Goal: Navigation & Orientation: Find specific page/section

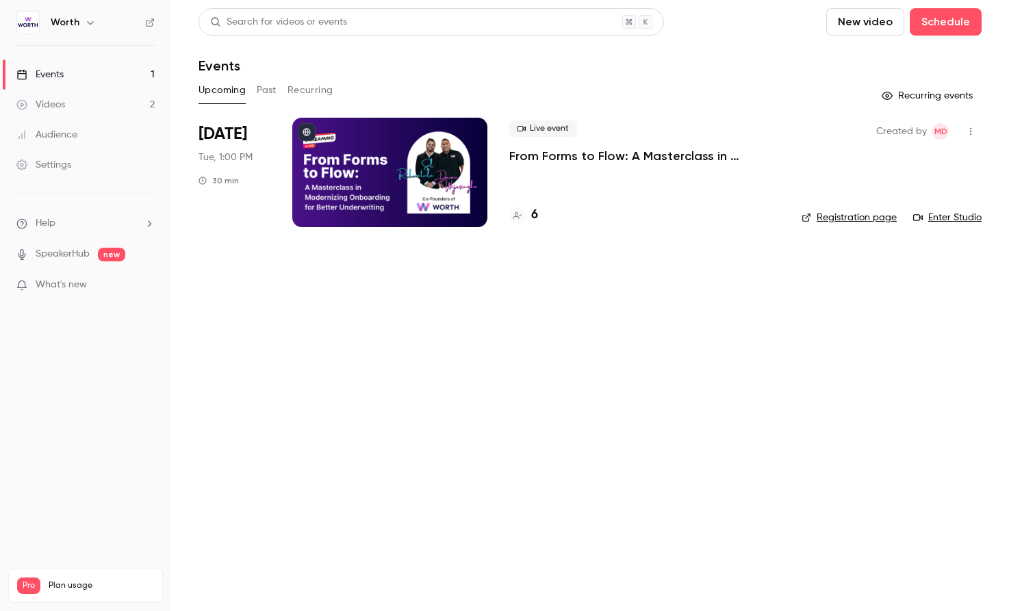
click at [77, 173] on link "Settings" at bounding box center [85, 165] width 171 height 30
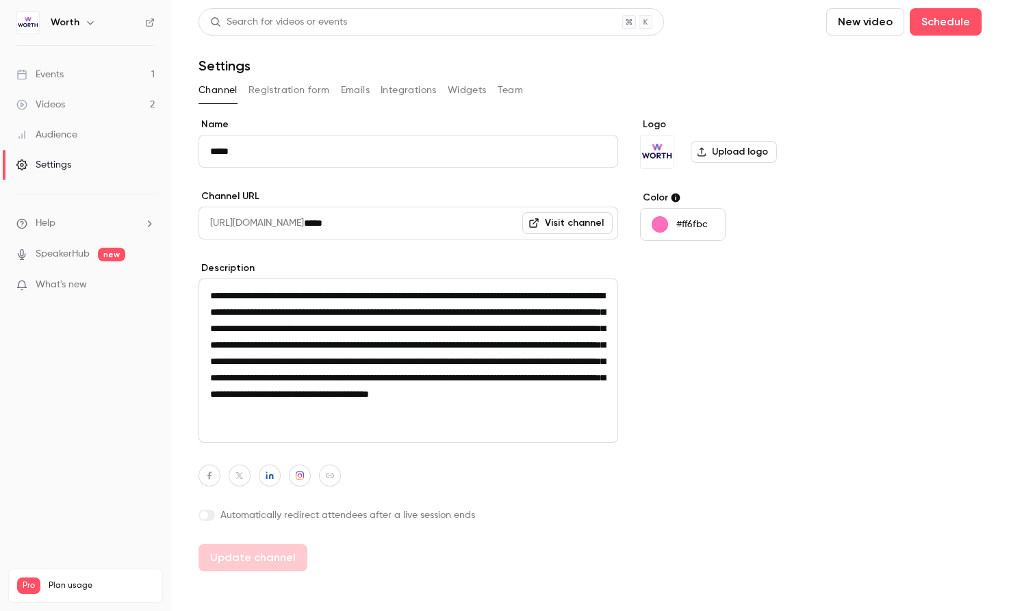
click at [311, 95] on button "Registration form" at bounding box center [288, 90] width 81 height 22
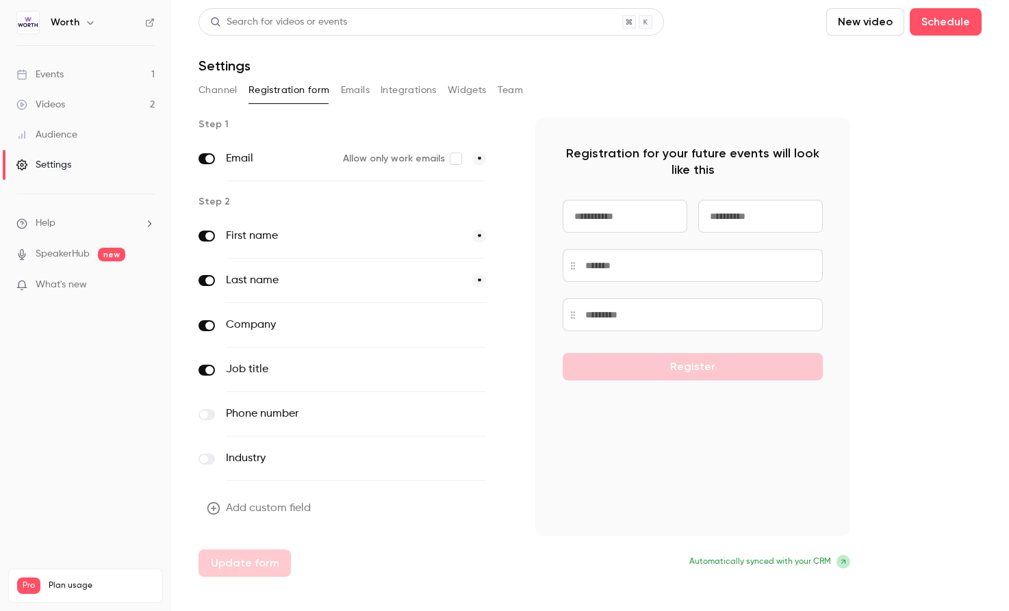
click at [365, 91] on button "Emails" at bounding box center [355, 90] width 29 height 22
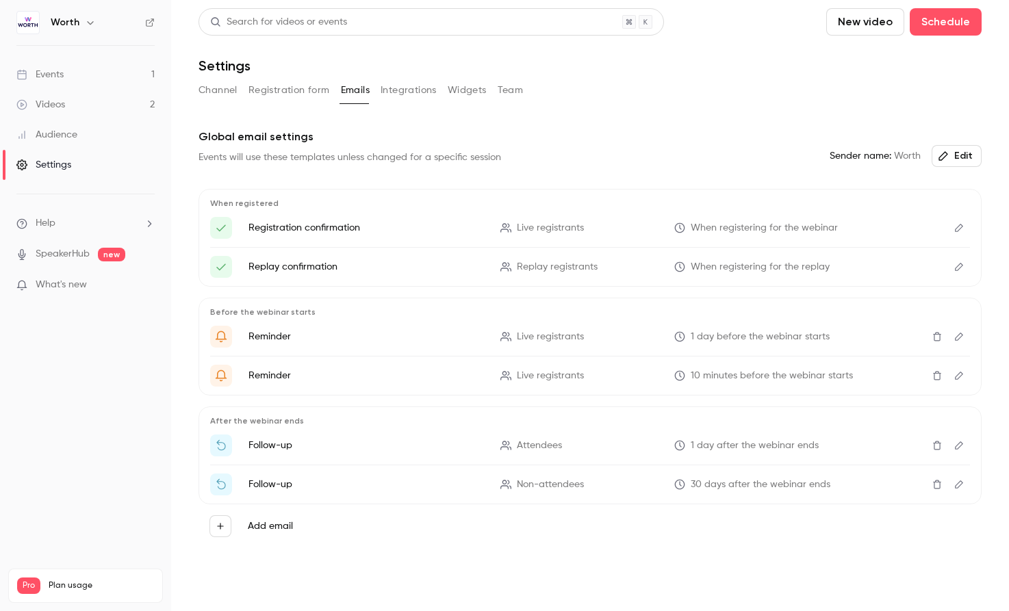
click at [405, 95] on button "Integrations" at bounding box center [408, 90] width 56 height 22
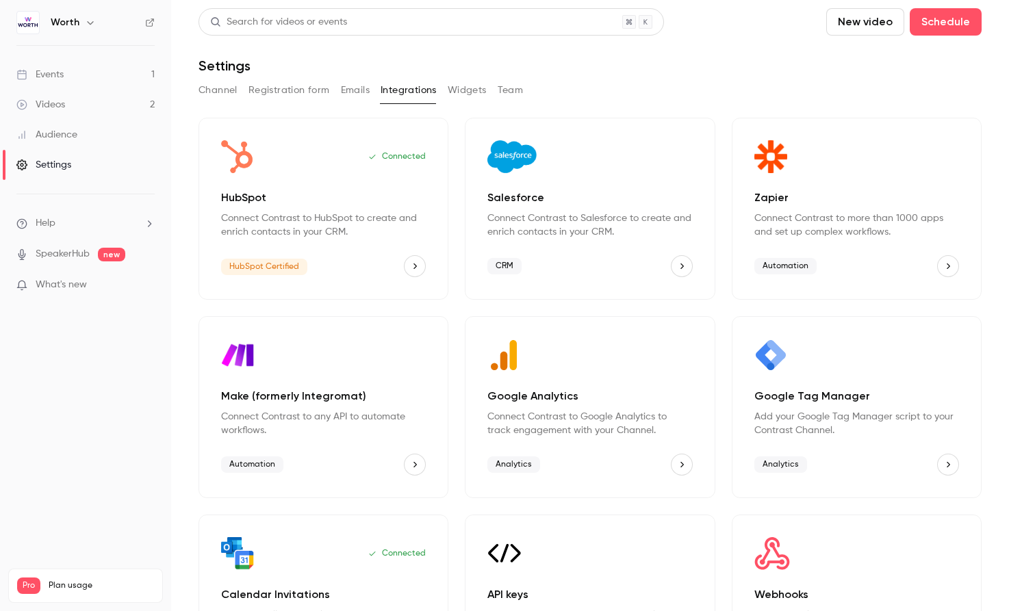
click at [469, 87] on button "Widgets" at bounding box center [466, 90] width 39 height 22
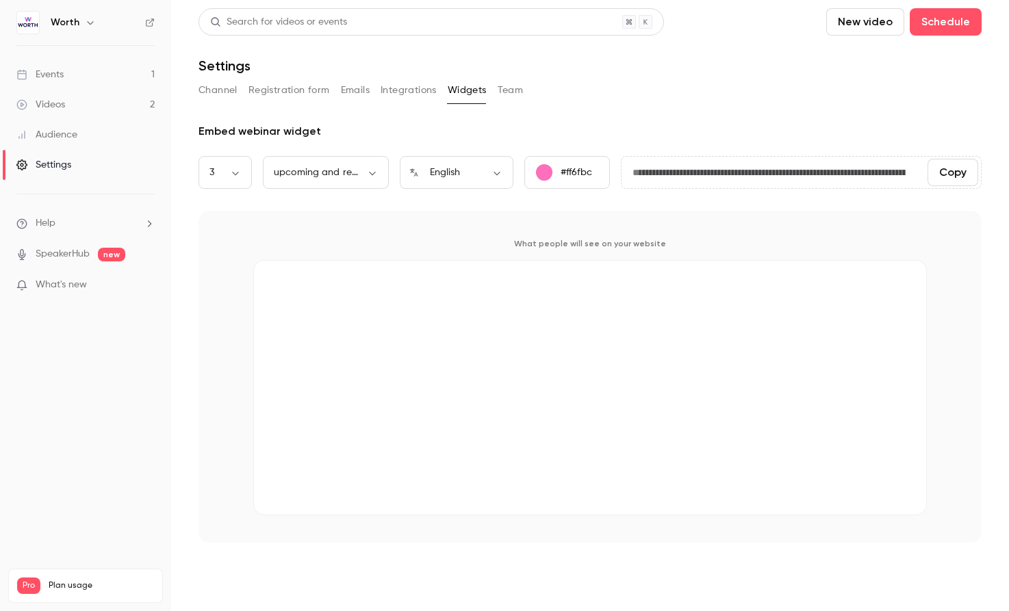
click at [504, 88] on button "Team" at bounding box center [510, 90] width 26 height 22
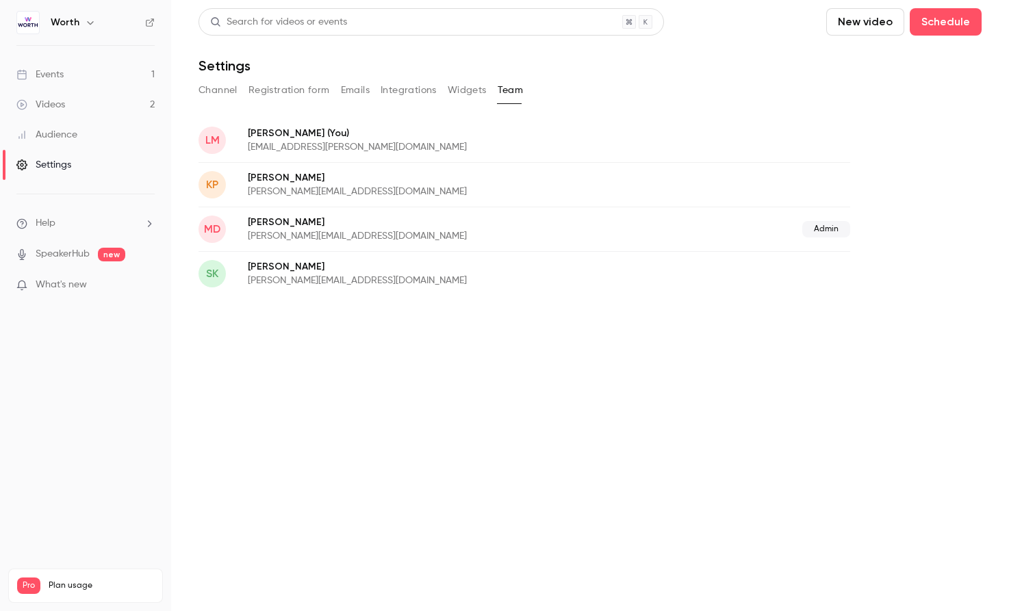
click at [472, 89] on button "Widgets" at bounding box center [466, 90] width 39 height 22
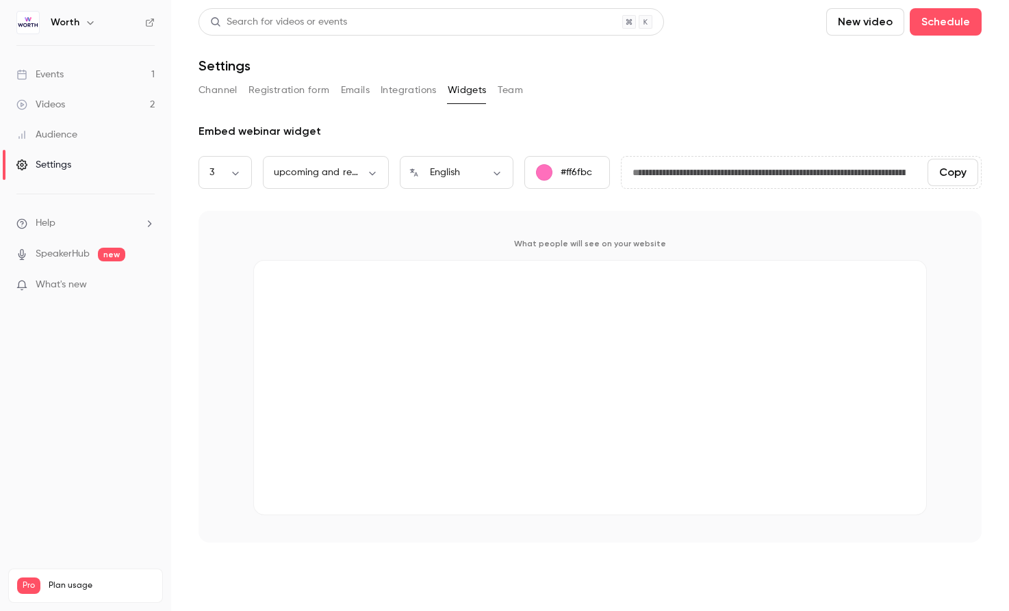
click at [599, 91] on div "Channel Registration form Emails Integrations Widgets Team" at bounding box center [589, 90] width 783 height 22
click at [114, 73] on link "Events 1" at bounding box center [85, 75] width 171 height 30
